Goal: Information Seeking & Learning: Check status

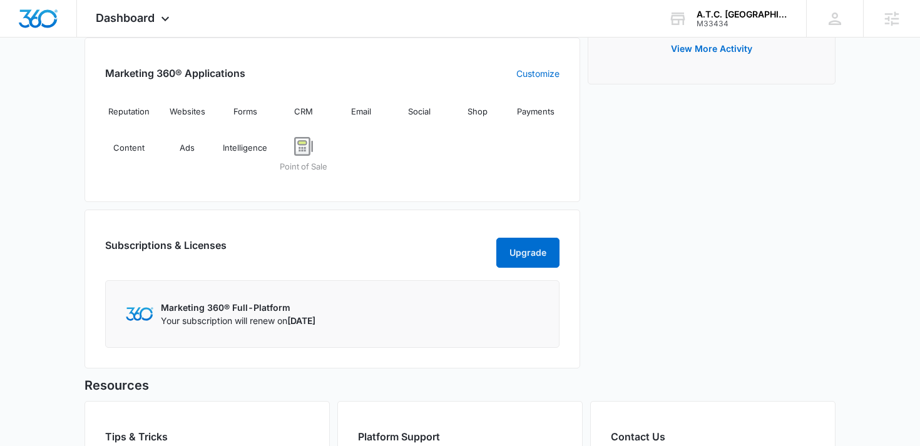
scroll to position [487, 0]
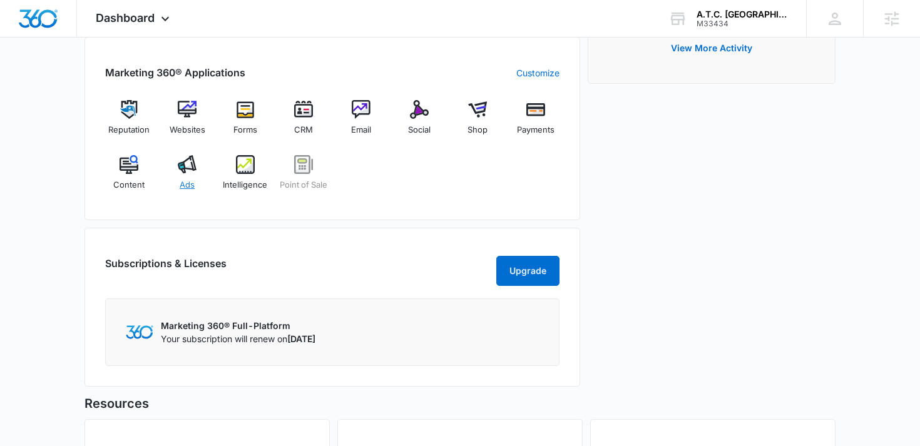
click at [183, 170] on img at bounding box center [187, 164] width 19 height 19
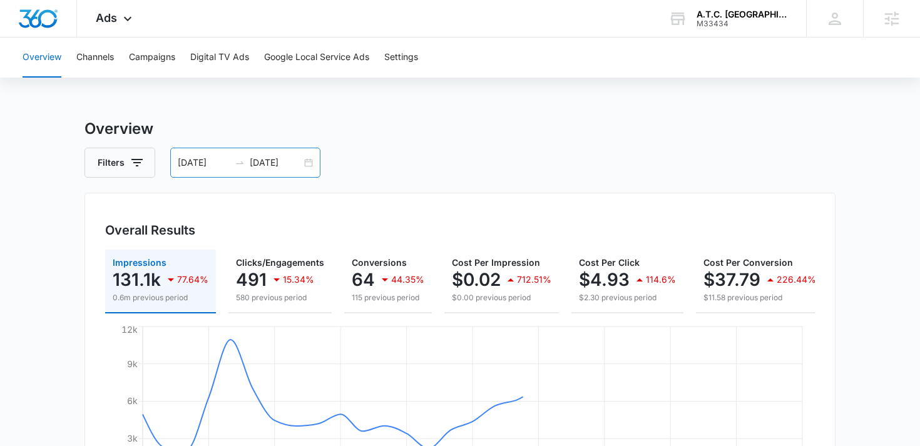
click at [258, 163] on input "[DATE]" at bounding box center [276, 163] width 52 height 14
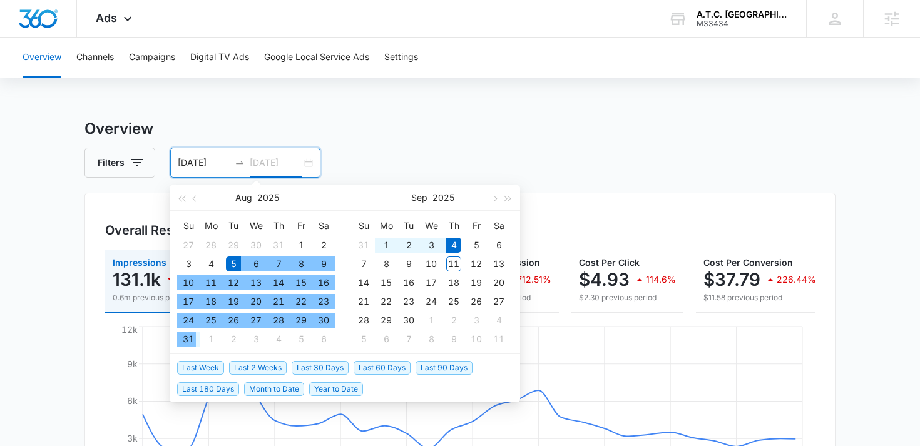
type input "[DATE]"
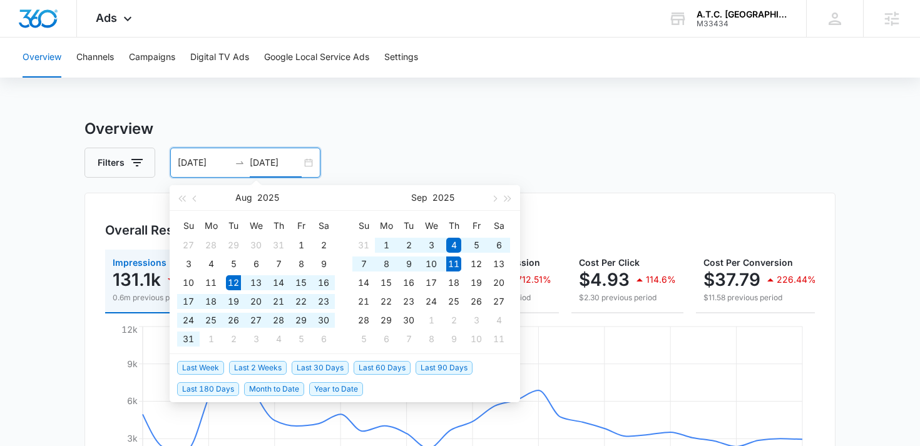
click at [311, 364] on span "Last 30 Days" at bounding box center [320, 368] width 57 height 14
type input "08/12/2025"
type input "[DATE]"
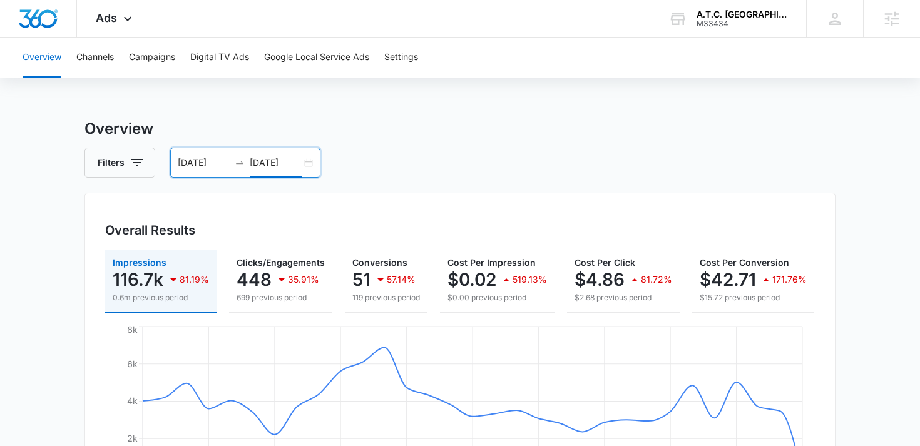
click at [228, 160] on input "08/12/2025" at bounding box center [204, 163] width 52 height 14
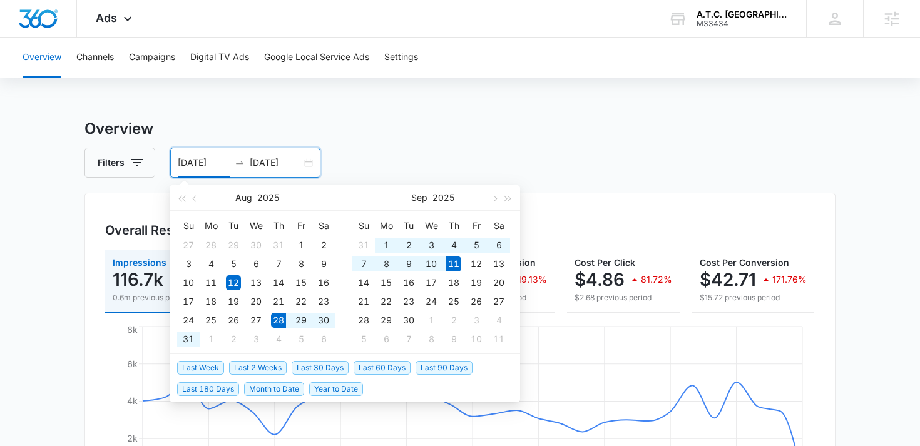
click at [250, 366] on span "Last 2 Weeks" at bounding box center [258, 368] width 58 height 14
type input "08/28/2025"
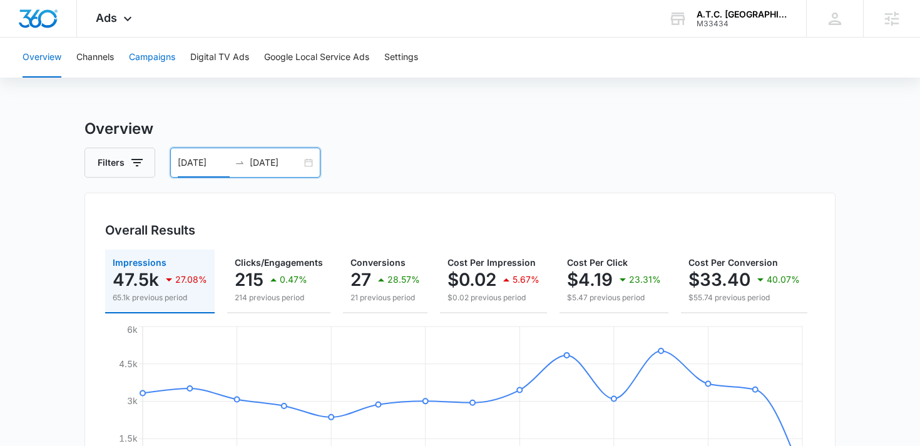
click at [155, 58] on button "Campaigns" at bounding box center [152, 58] width 46 height 40
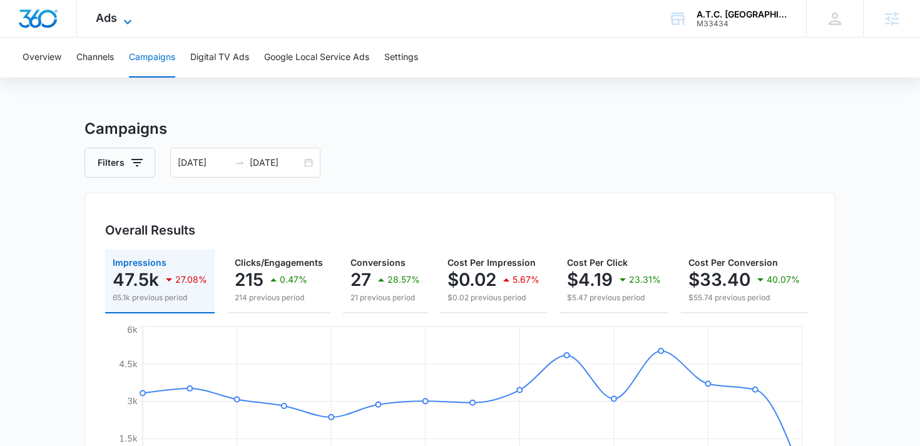
click at [106, 18] on span "Ads" at bounding box center [106, 17] width 21 height 13
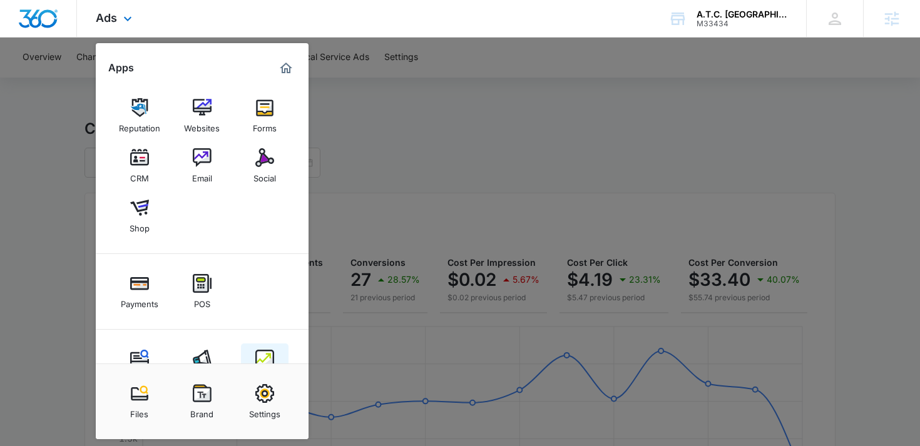
click at [260, 353] on img at bounding box center [264, 359] width 19 height 19
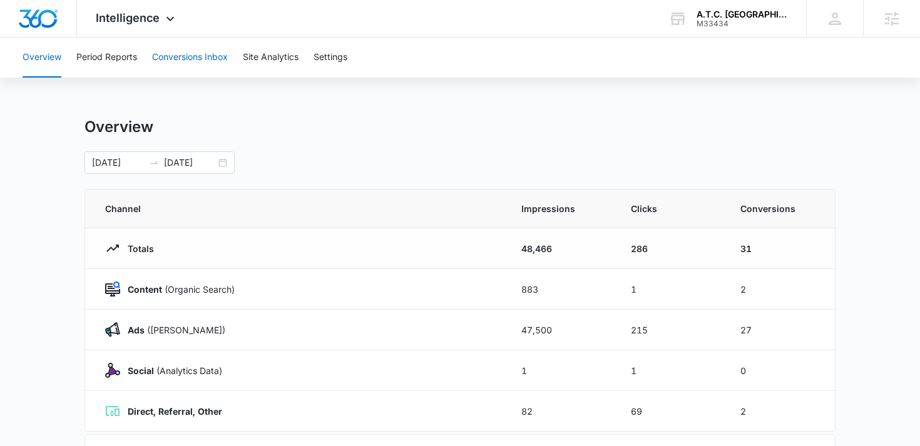
click at [190, 57] on button "Conversions Inbox" at bounding box center [190, 58] width 76 height 40
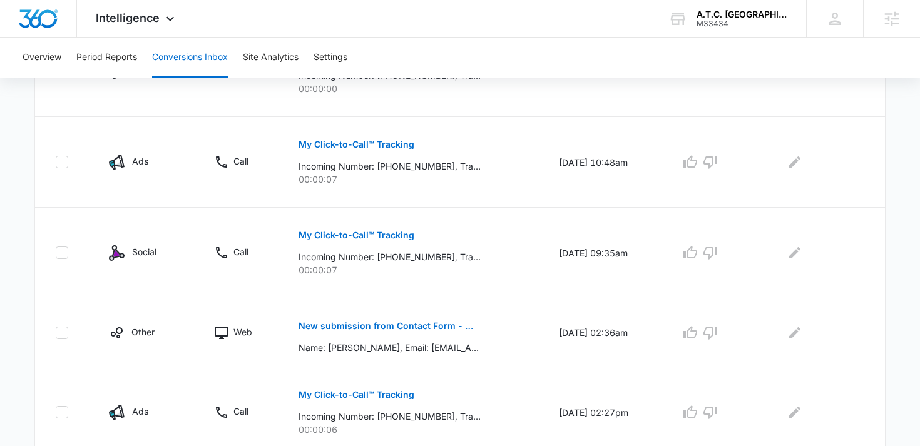
scroll to position [806, 0]
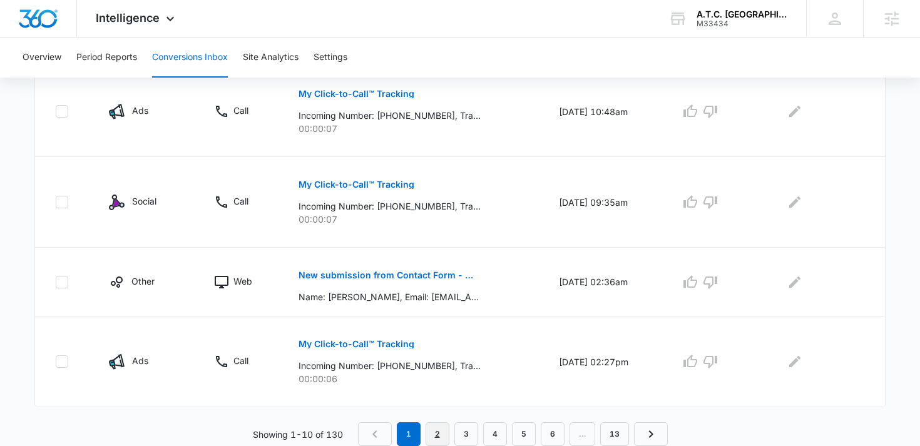
click at [440, 430] on link "2" at bounding box center [437, 434] width 24 height 24
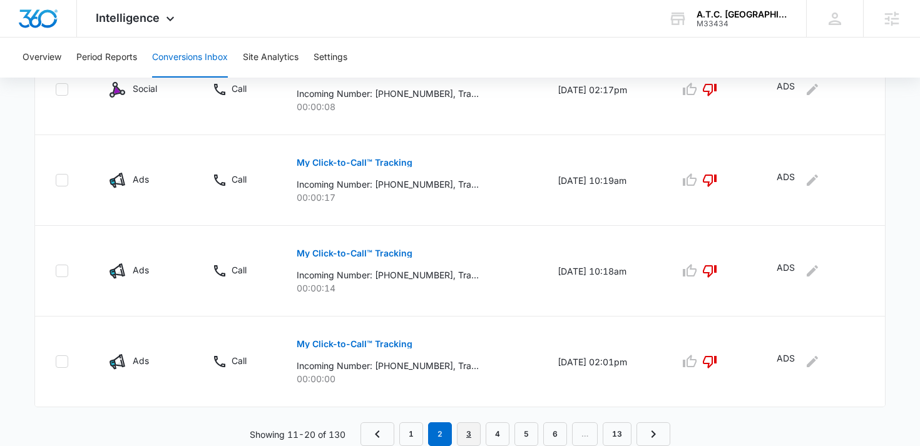
click at [469, 432] on link "3" at bounding box center [469, 434] width 24 height 24
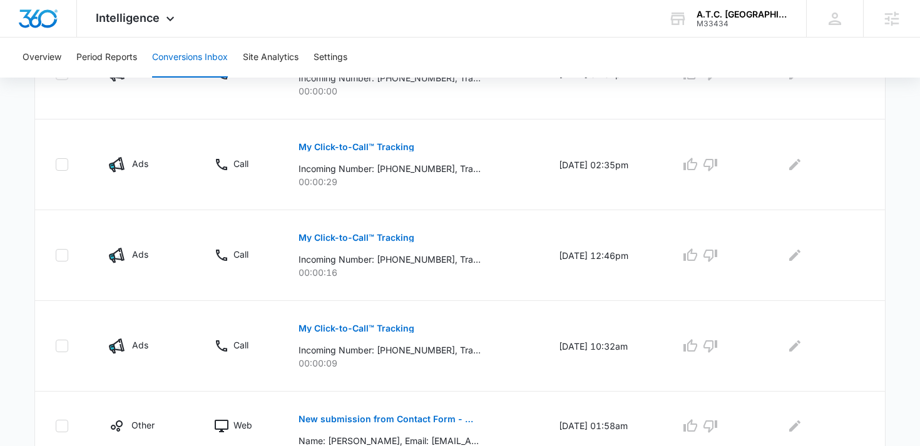
scroll to position [784, 0]
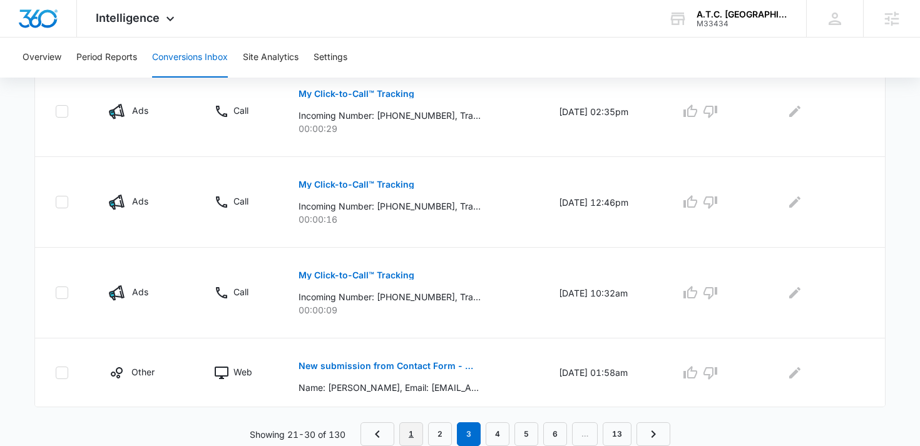
click at [403, 433] on link "1" at bounding box center [411, 434] width 24 height 24
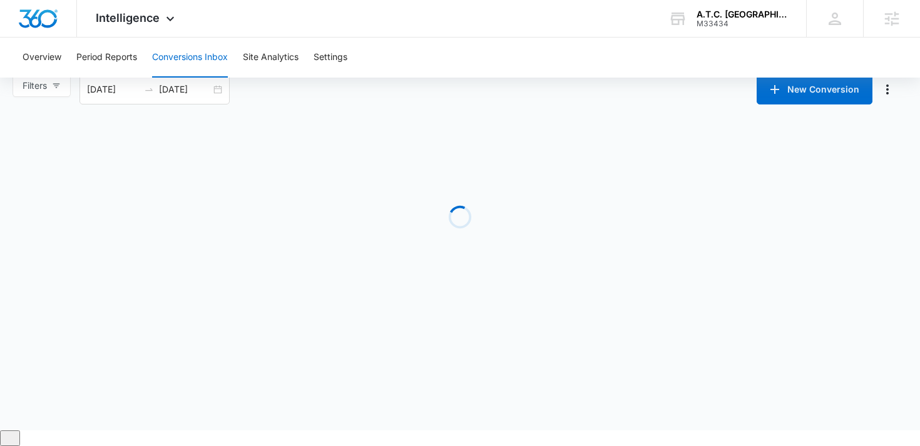
scroll to position [0, 0]
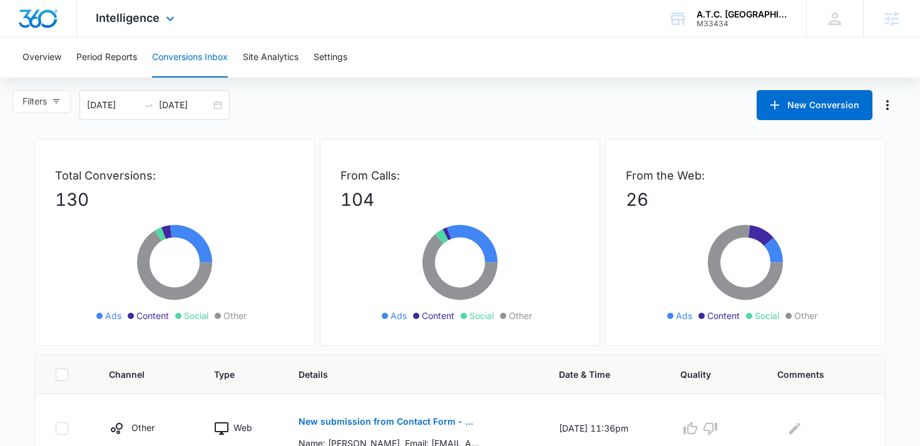
click at [368, 12] on div "Intelligence Apps Reputation Websites Forms CRM Email Social Shop Payments POS …" at bounding box center [460, 19] width 920 height 38
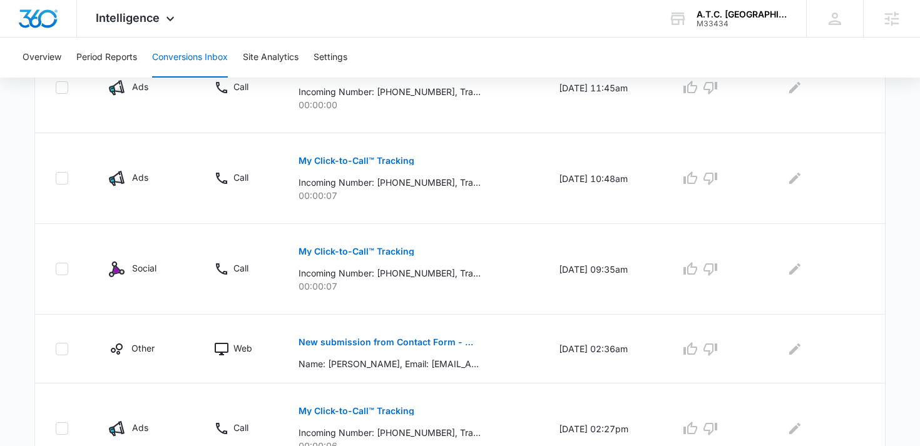
scroll to position [806, 0]
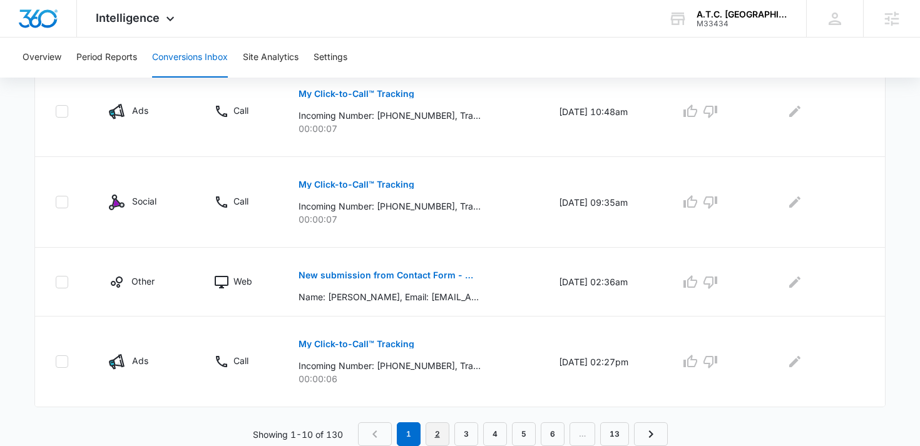
click at [439, 434] on link "2" at bounding box center [437, 434] width 24 height 24
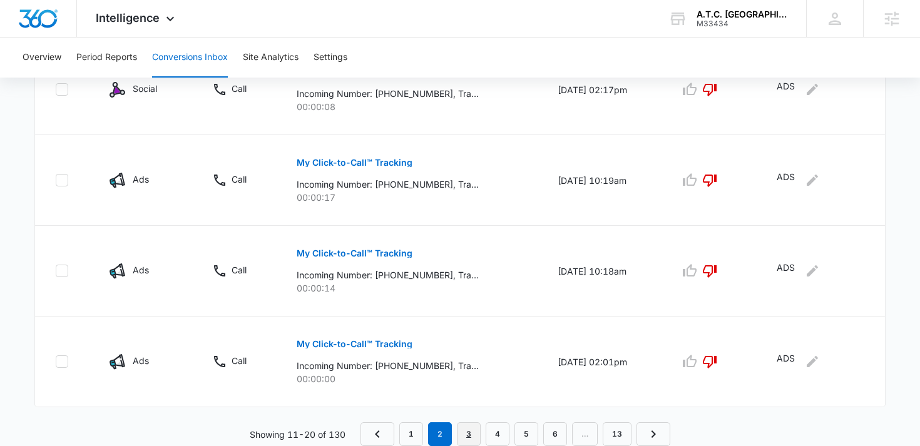
click at [470, 430] on link "3" at bounding box center [469, 434] width 24 height 24
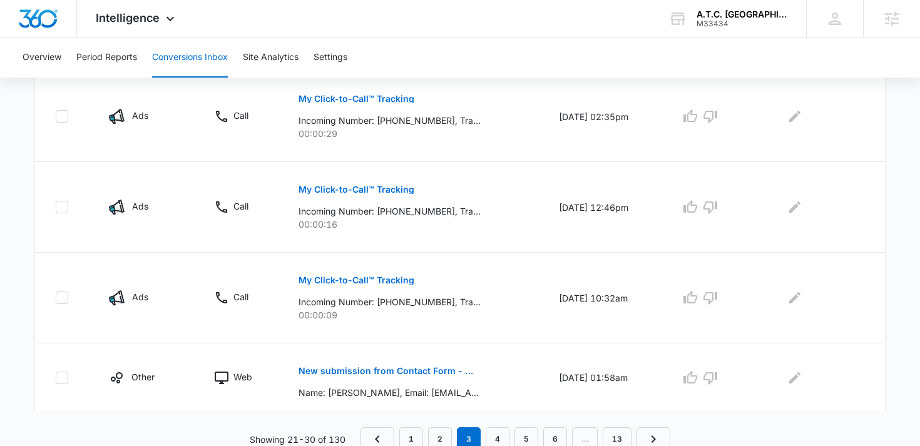
scroll to position [784, 0]
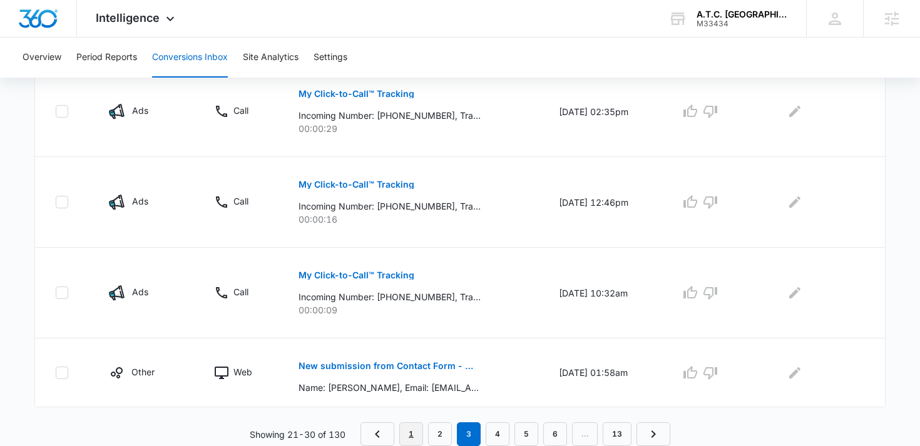
click at [413, 429] on link "1" at bounding box center [411, 434] width 24 height 24
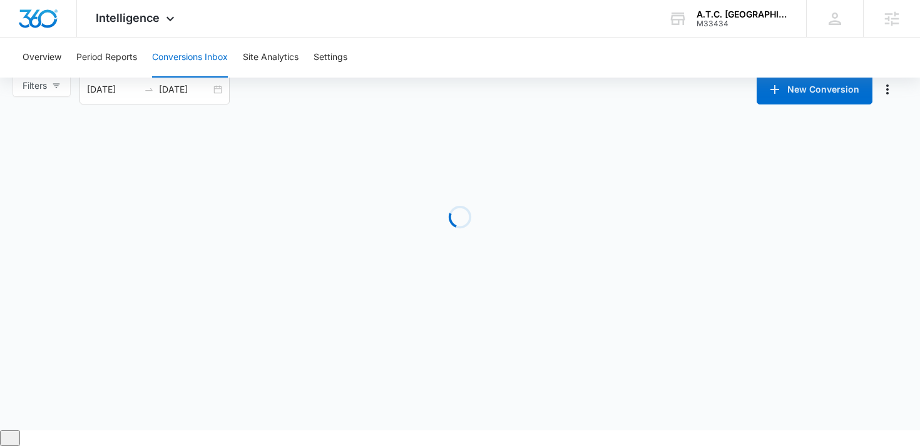
scroll to position [0, 0]
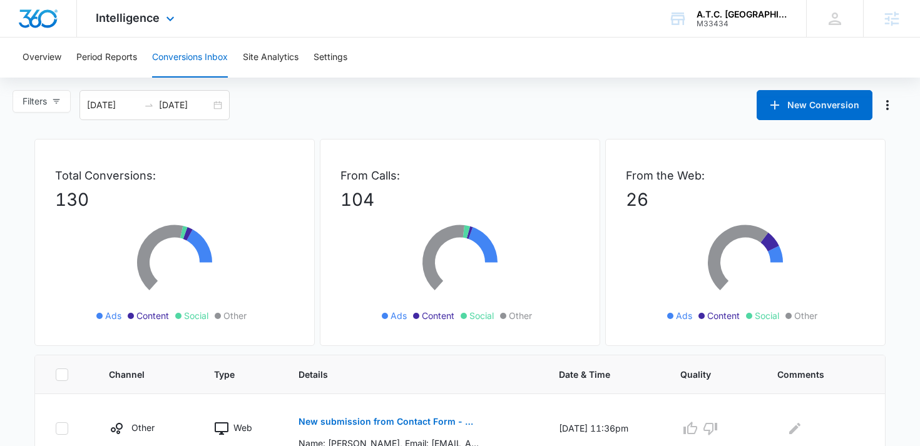
click at [459, 29] on div "Intelligence Apps Reputation Websites Forms CRM Email Social Shop Payments POS …" at bounding box center [460, 19] width 920 height 38
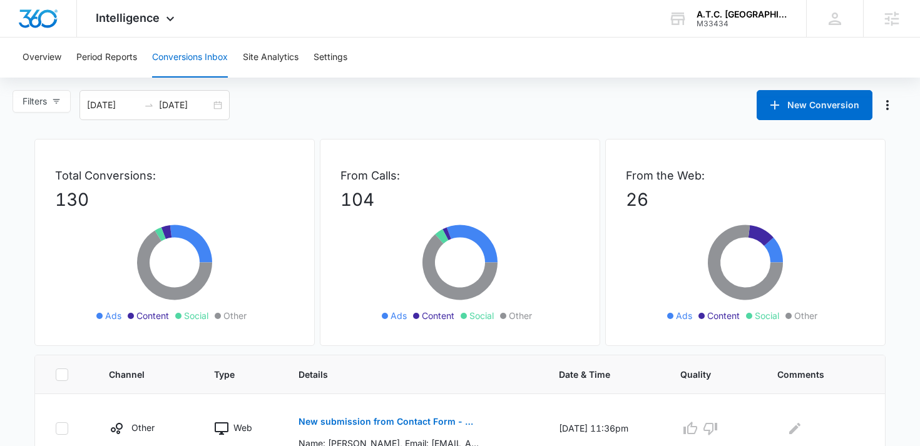
click at [327, 104] on div "Filters 08/12/2025 09/11/2025 New Conversion" at bounding box center [460, 105] width 920 height 30
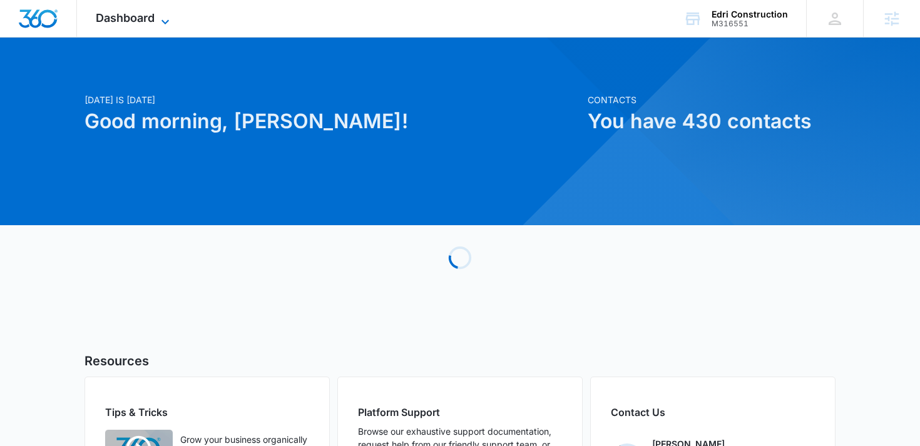
click at [134, 13] on span "Dashboard" at bounding box center [125, 17] width 59 height 13
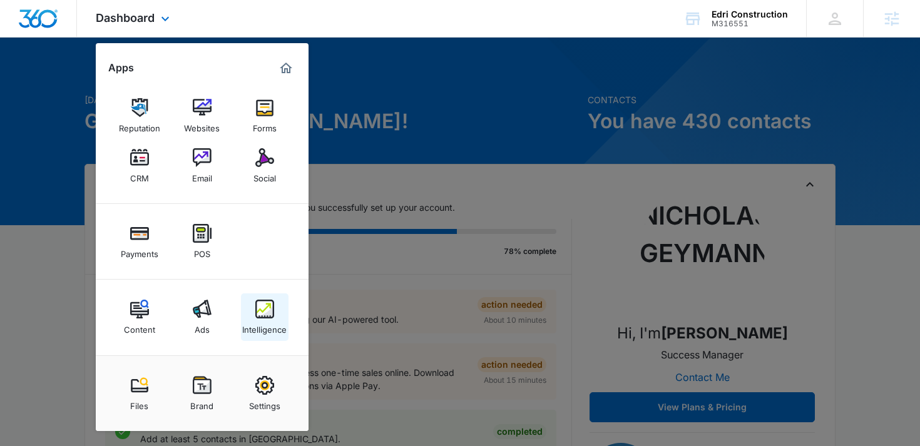
click at [261, 315] on img at bounding box center [264, 309] width 19 height 19
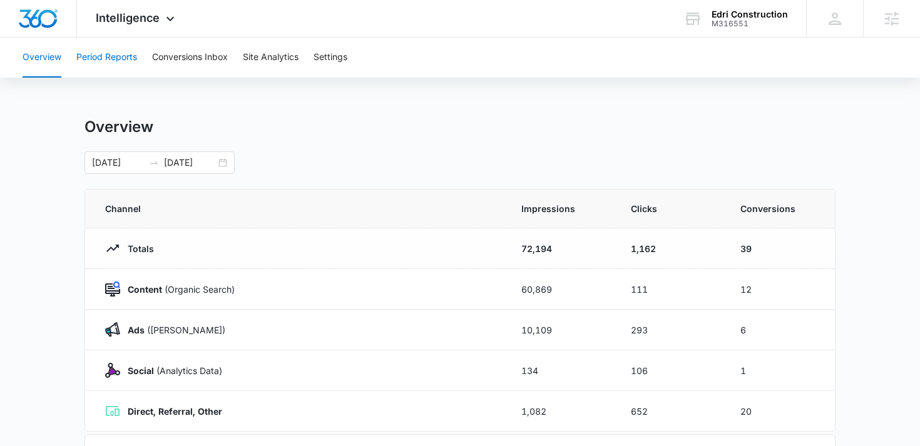
click at [104, 54] on button "Period Reports" at bounding box center [106, 58] width 61 height 40
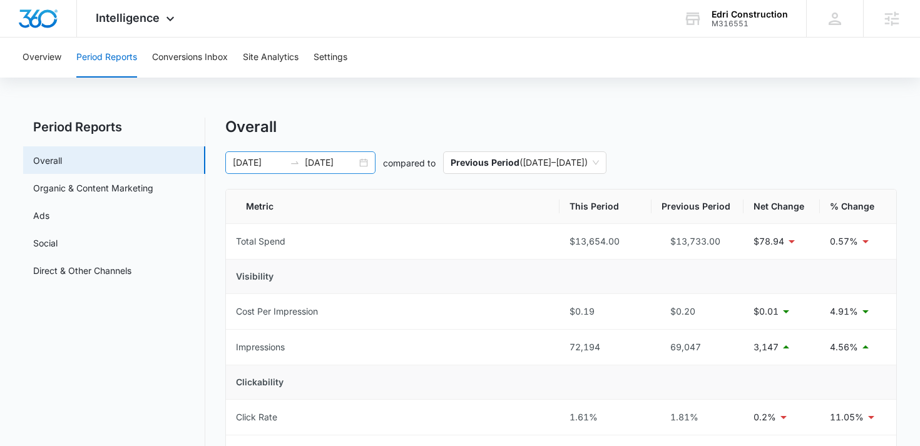
click at [285, 163] on div at bounding box center [295, 163] width 20 height 10
click at [366, 120] on div "Overall" at bounding box center [561, 127] width 672 height 19
click at [259, 163] on input "[DATE]" at bounding box center [259, 163] width 52 height 14
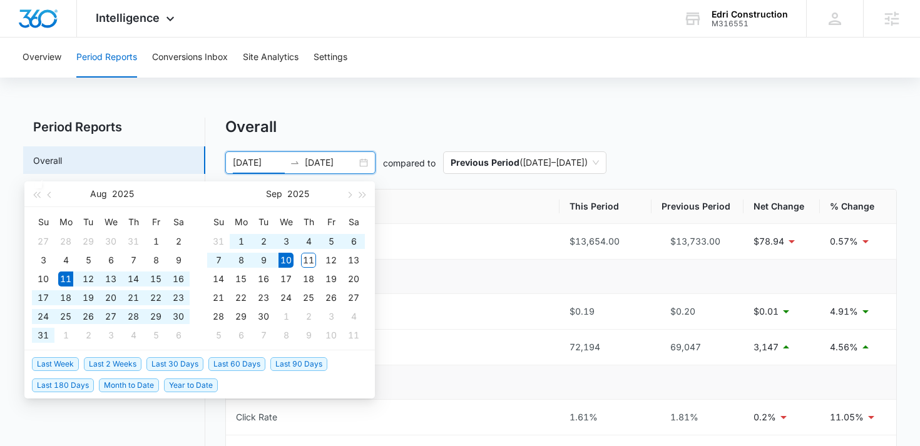
click at [177, 360] on span "Last 30 Days" at bounding box center [174, 364] width 57 height 14
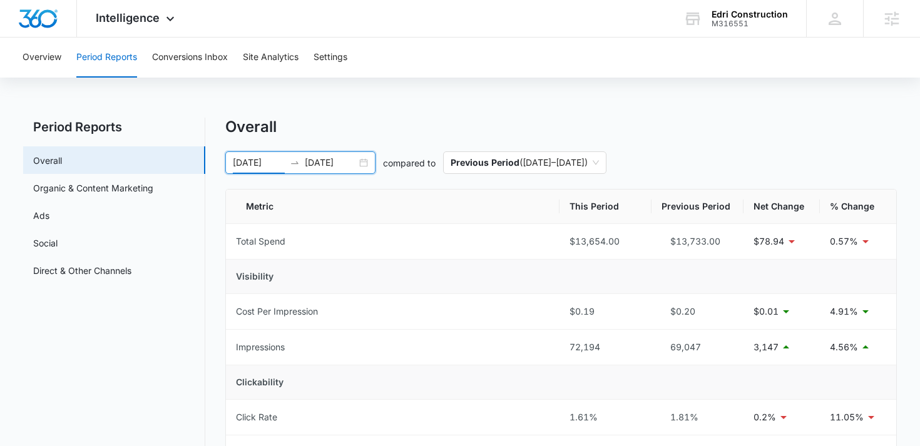
click at [276, 163] on input "[DATE]" at bounding box center [259, 163] width 52 height 14
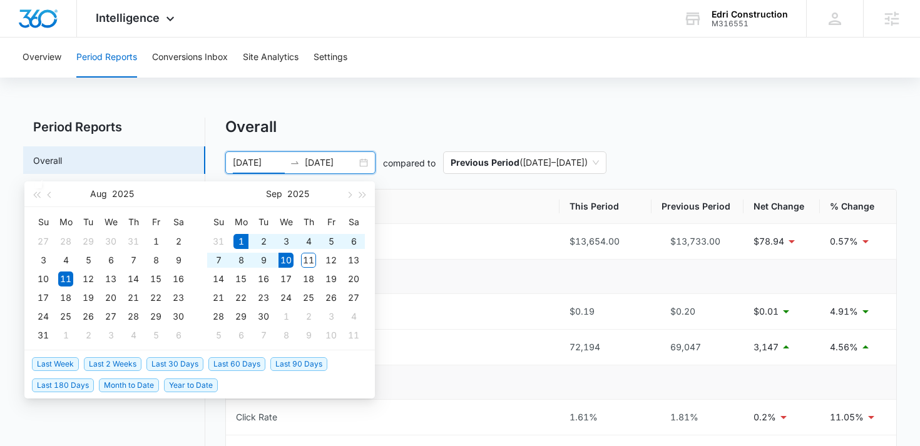
click at [127, 387] on span "Month to Date" at bounding box center [129, 385] width 60 height 14
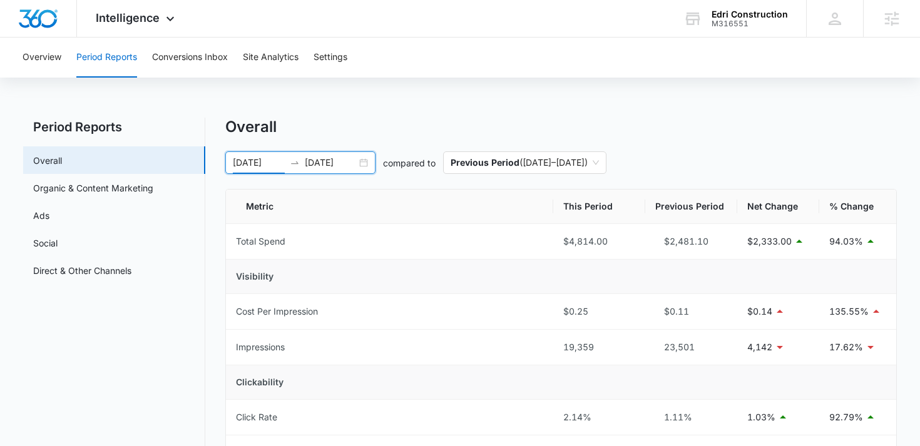
click at [246, 168] on input "[DATE]" at bounding box center [259, 163] width 52 height 14
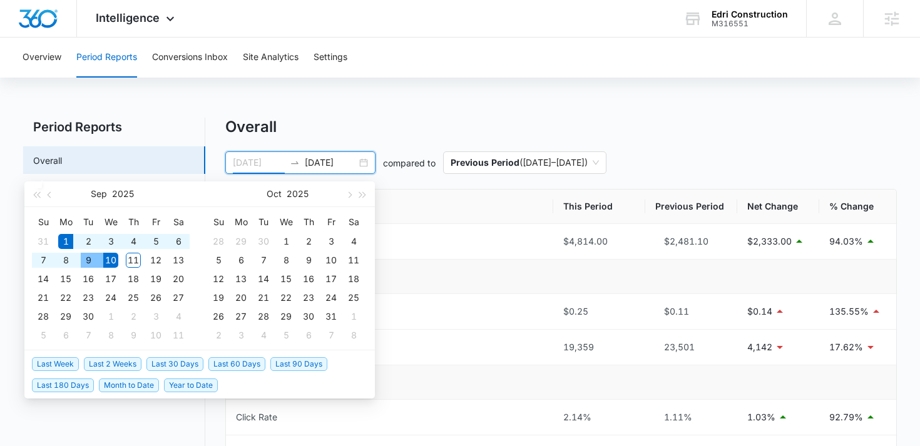
click at [86, 260] on div "9" at bounding box center [88, 260] width 15 height 15
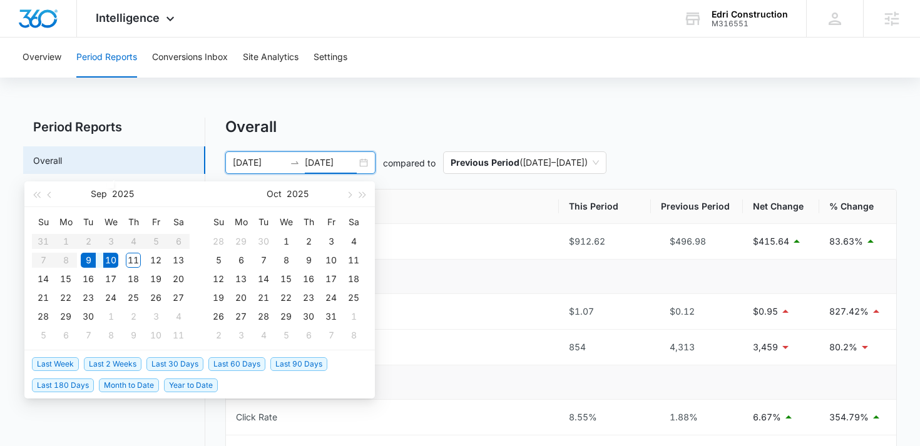
click at [243, 161] on input "[DATE]" at bounding box center [259, 163] width 52 height 14
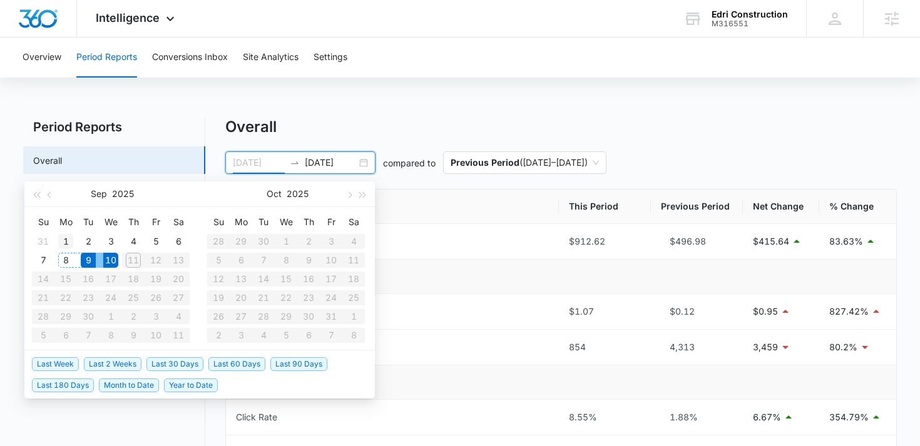
type input "[DATE]"
click at [66, 240] on div "1" at bounding box center [65, 241] width 15 height 15
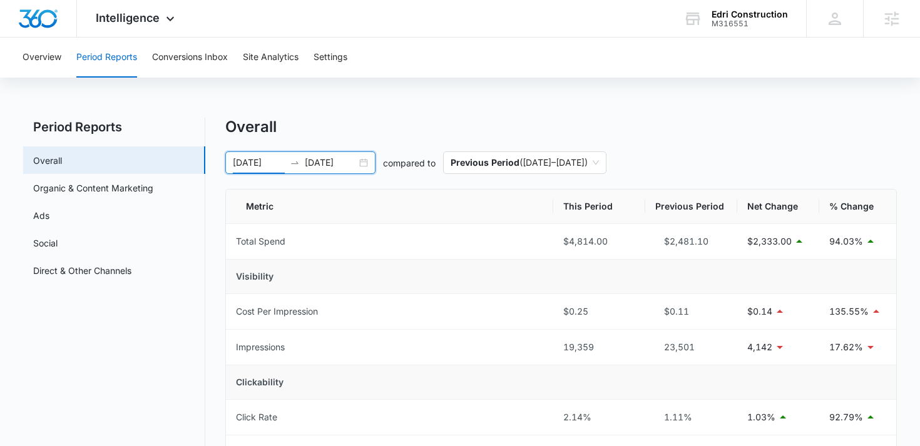
click at [317, 166] on input "[DATE]" at bounding box center [331, 163] width 52 height 14
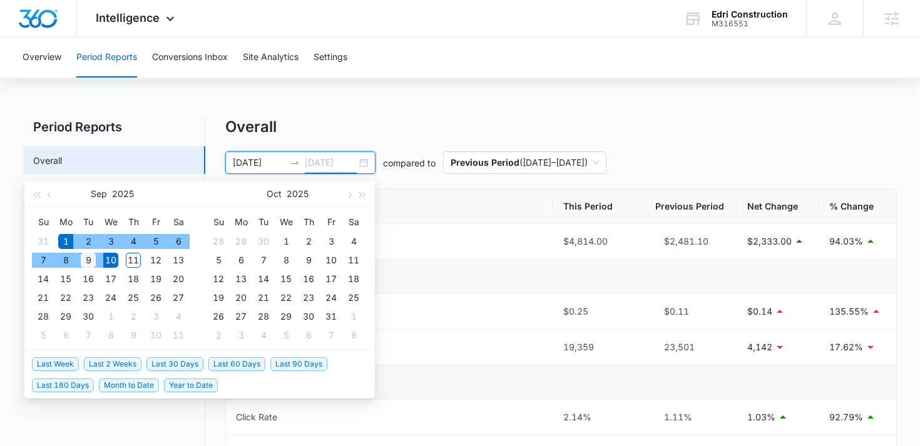
type input "[DATE]"
click at [88, 259] on div "9" at bounding box center [88, 260] width 15 height 15
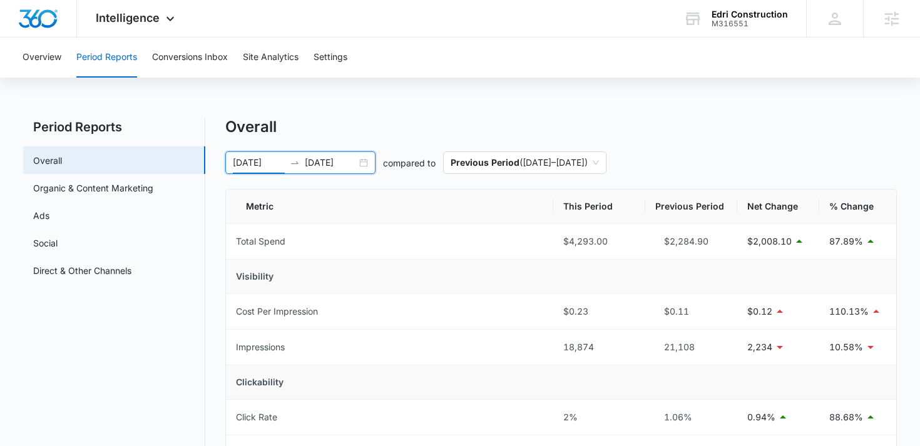
click at [253, 169] on input "[DATE]" at bounding box center [259, 163] width 52 height 14
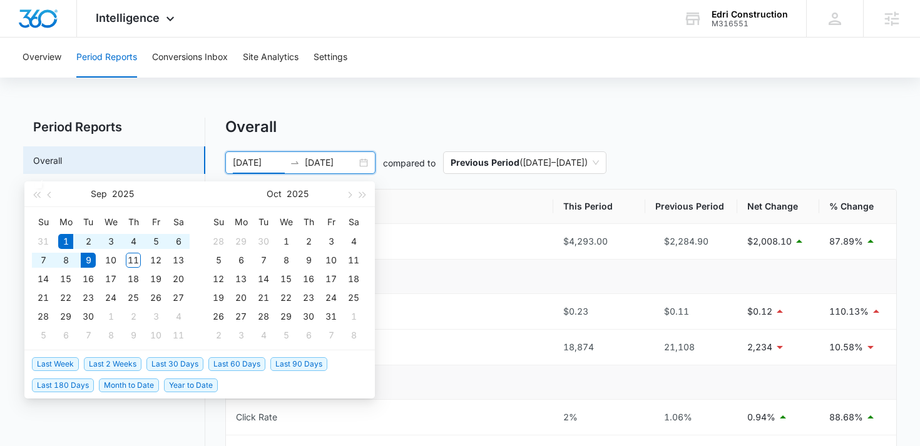
type input "[DATE]"
click at [133, 388] on span "Month to Date" at bounding box center [129, 385] width 60 height 14
type input "[DATE]"
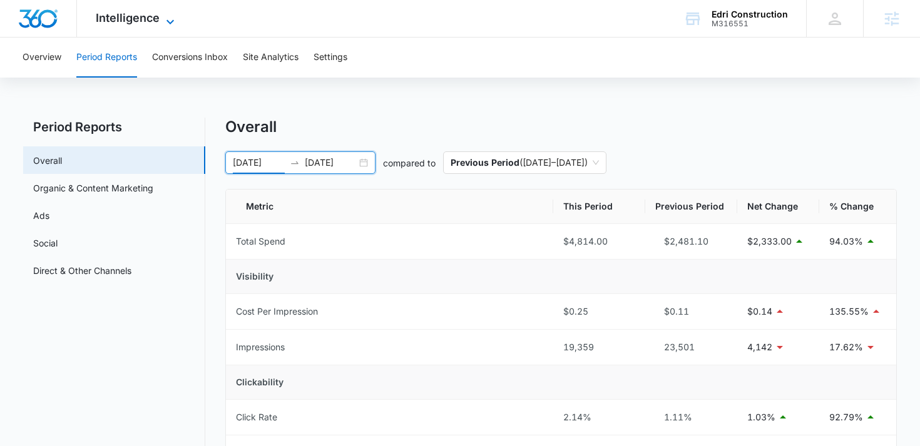
click at [145, 16] on span "Intelligence" at bounding box center [128, 17] width 64 height 13
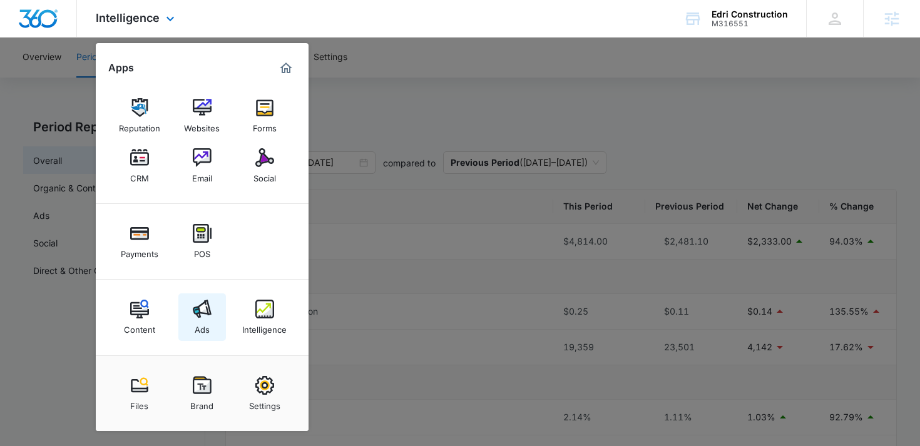
click at [203, 314] on img at bounding box center [202, 309] width 19 height 19
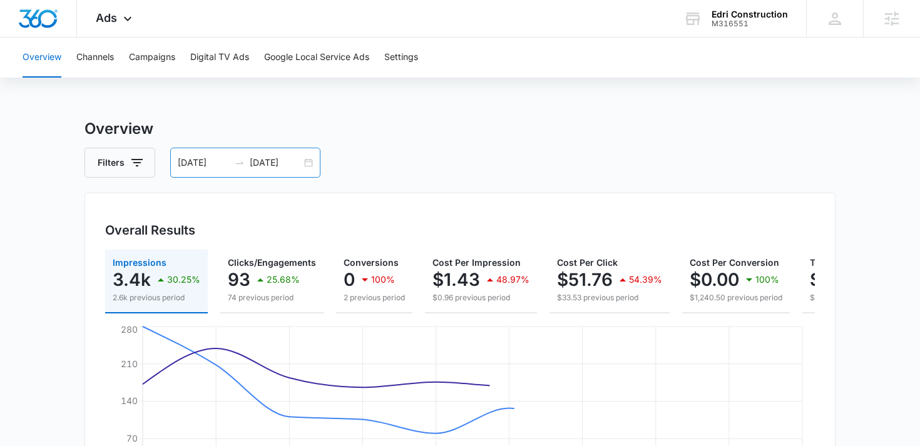
click at [208, 169] on input "[DATE]" at bounding box center [204, 163] width 52 height 14
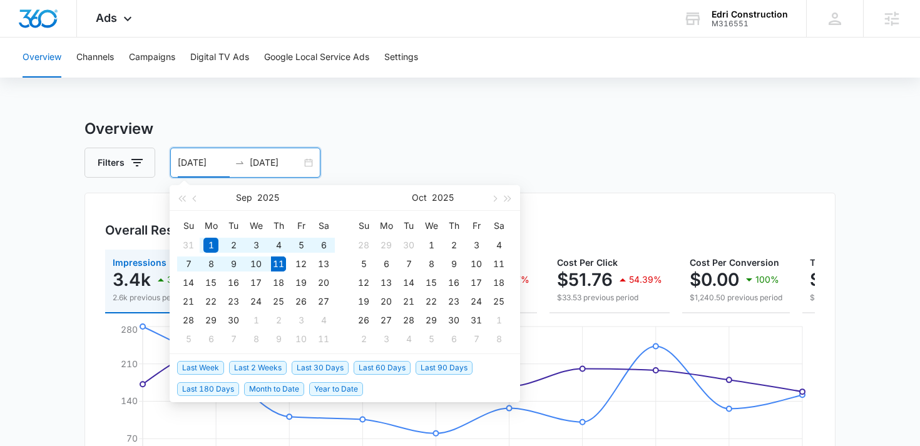
click at [335, 387] on span "Year to Date" at bounding box center [336, 389] width 54 height 14
type input "[DATE]"
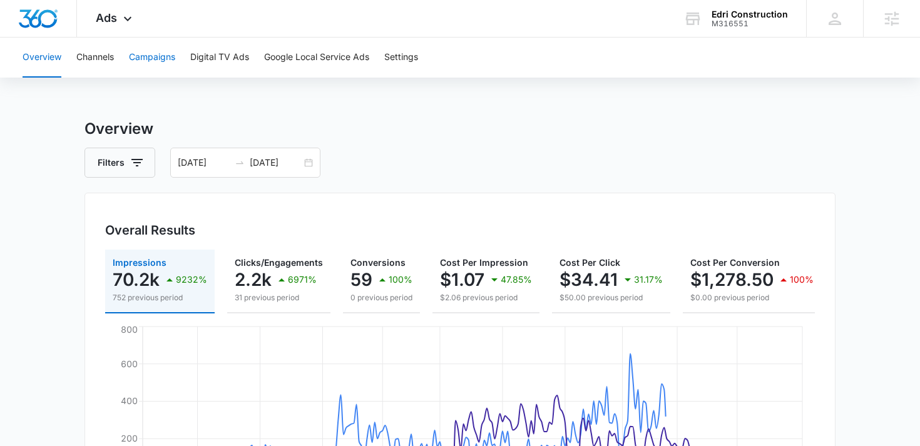
click at [150, 55] on button "Campaigns" at bounding box center [152, 58] width 46 height 40
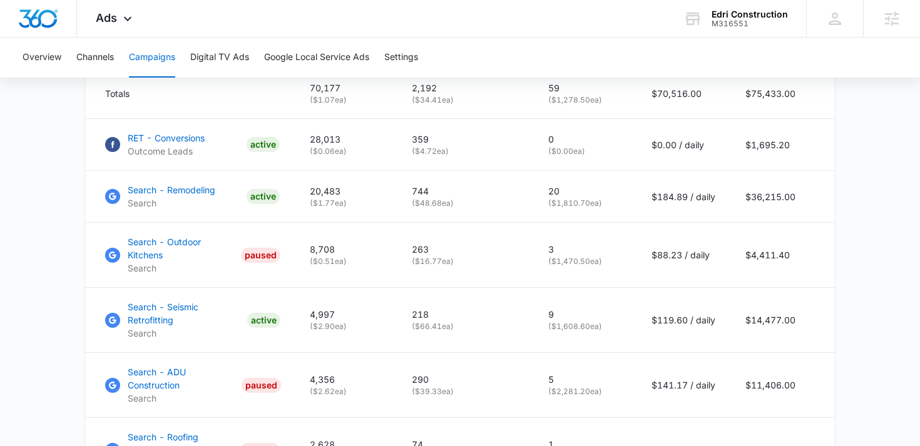
scroll to position [584, 0]
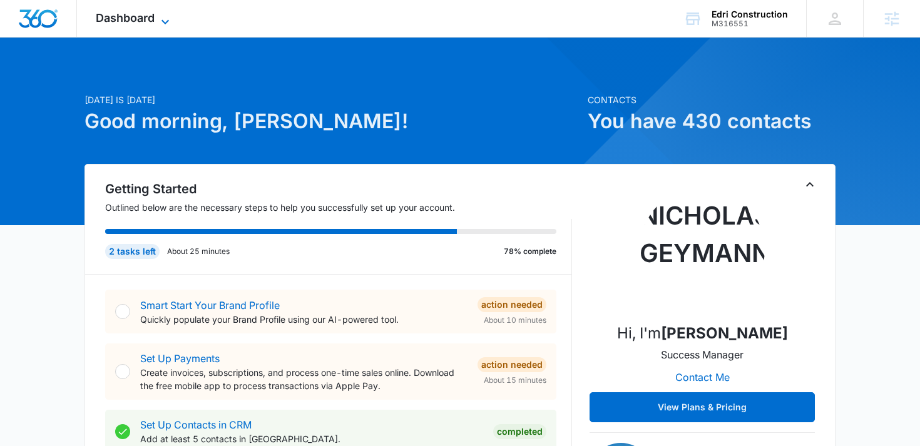
click at [127, 19] on span "Dashboard" at bounding box center [125, 17] width 59 height 13
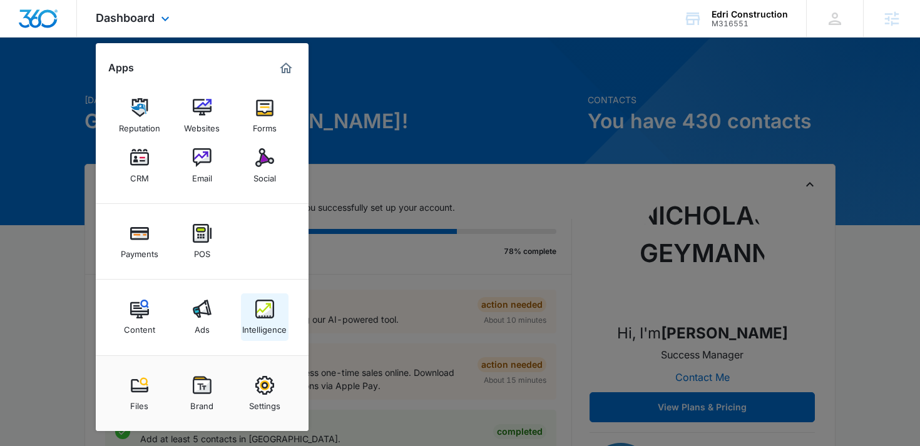
click at [263, 308] on img at bounding box center [264, 309] width 19 height 19
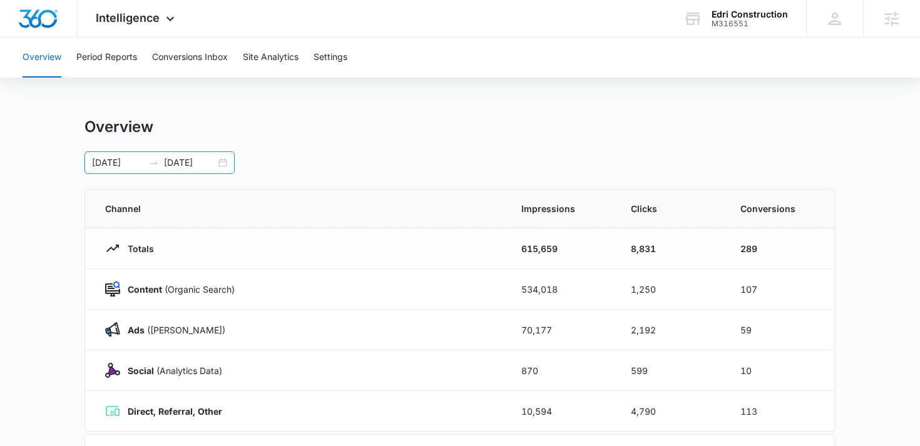
click at [183, 165] on input "[DATE]" at bounding box center [190, 163] width 52 height 14
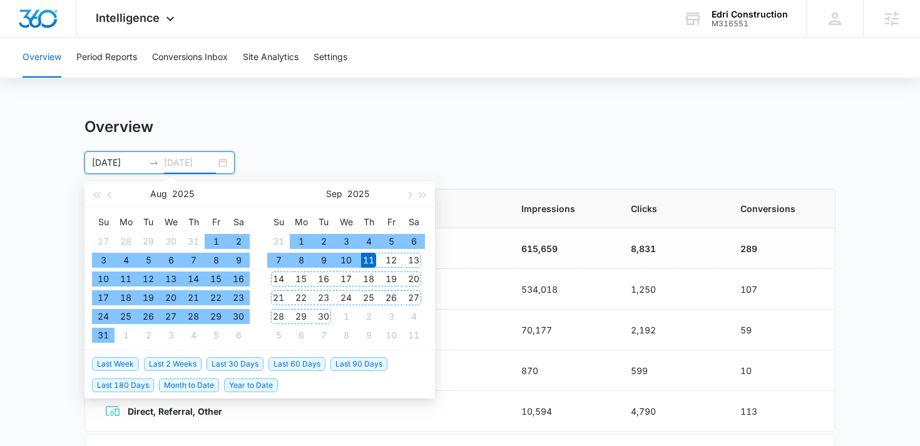
type input "[DATE]"
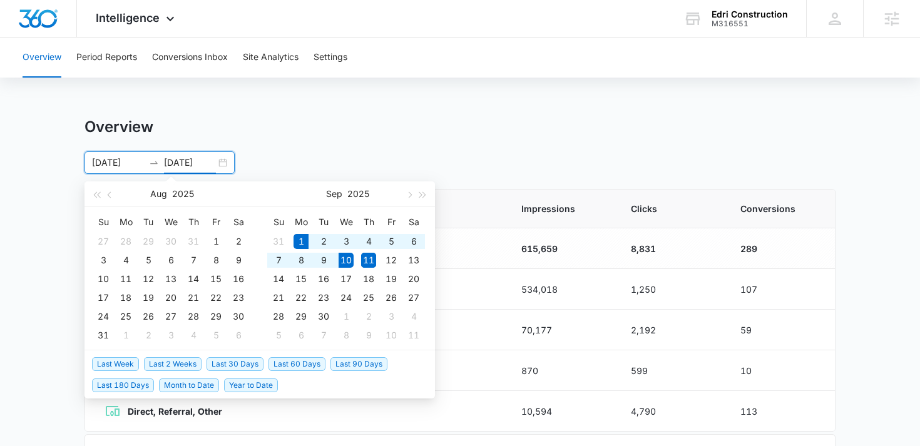
click at [195, 378] on span "Month to Date" at bounding box center [189, 385] width 60 height 14
type input "[DATE]"
type input "09/10/2025"
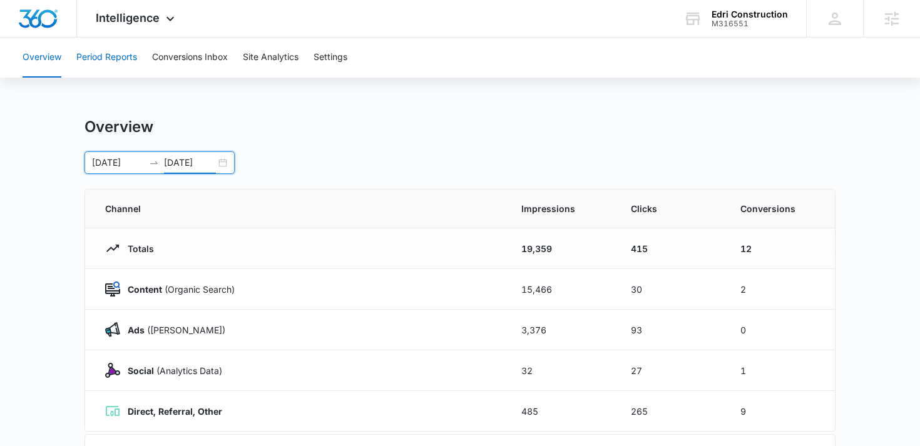
click at [115, 61] on button "Period Reports" at bounding box center [106, 58] width 61 height 40
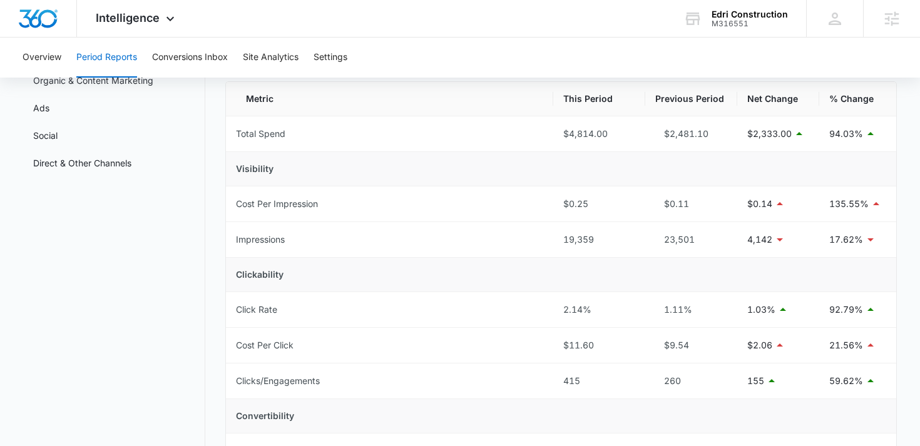
scroll to position [148, 0]
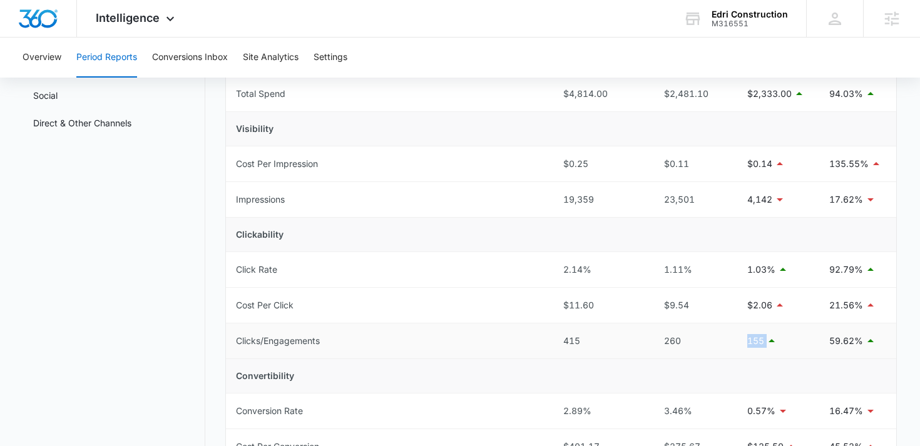
drag, startPoint x: 746, startPoint y: 343, endPoint x: 765, endPoint y: 343, distance: 19.4
click at [765, 343] on td "155" at bounding box center [778, 341] width 82 height 36
click at [841, 342] on p "59.62%" at bounding box center [846, 341] width 34 height 14
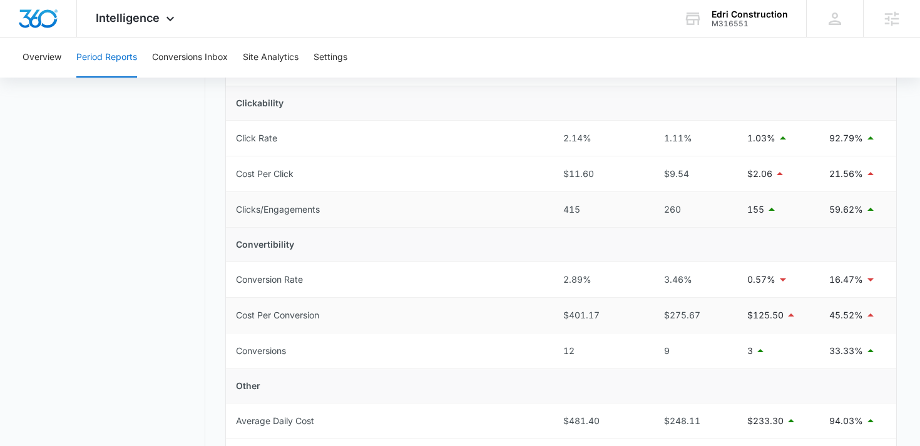
scroll to position [283, 0]
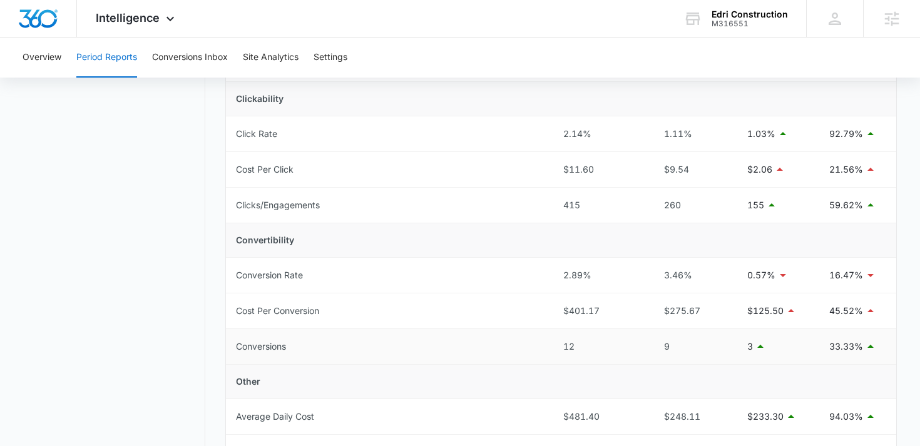
click at [833, 349] on p "33.33%" at bounding box center [846, 347] width 34 height 14
drag, startPoint x: 744, startPoint y: 350, endPoint x: 758, endPoint y: 349, distance: 13.2
click at [758, 349] on td "3" at bounding box center [778, 347] width 82 height 36
click at [778, 360] on td "3" at bounding box center [778, 347] width 82 height 36
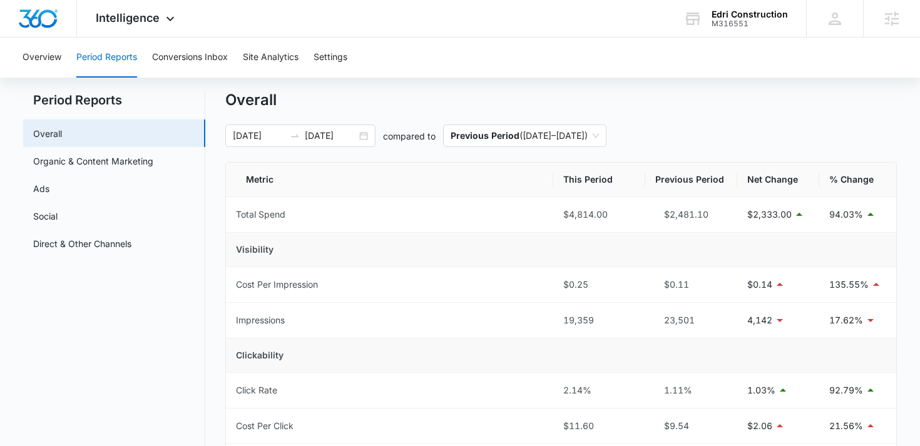
scroll to position [0, 0]
